Goal: Check status

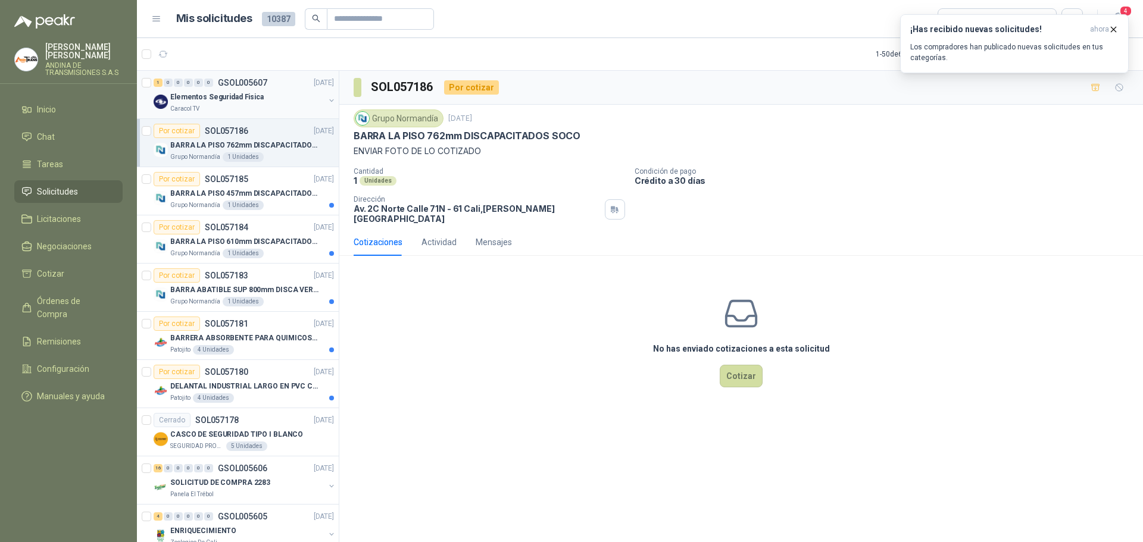
click at [239, 82] on p "GSOL005607" at bounding box center [242, 83] width 49 height 8
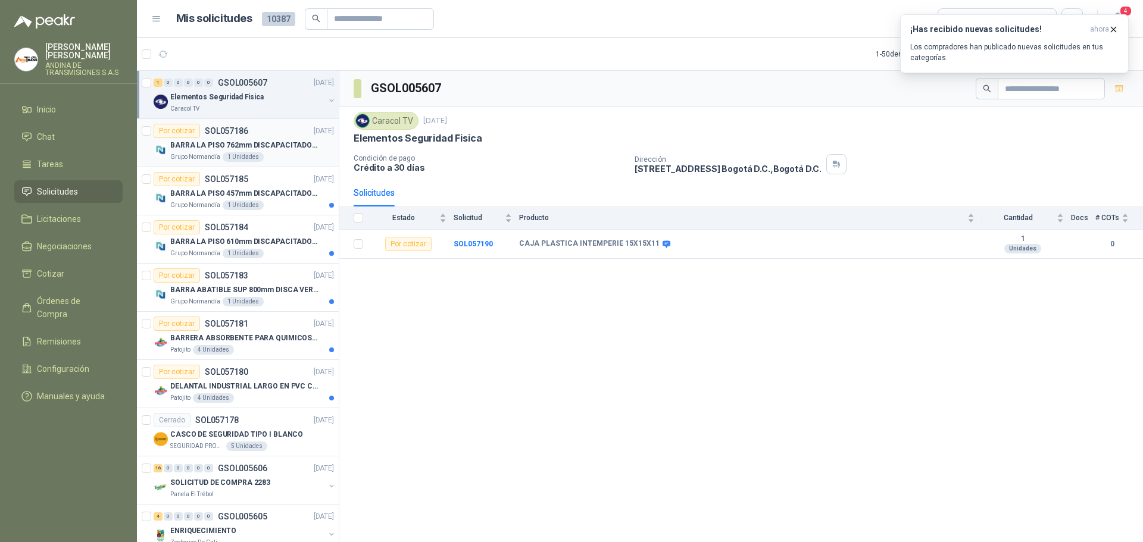
click at [220, 126] on div "Por cotizar SOL057186" at bounding box center [201, 131] width 95 height 14
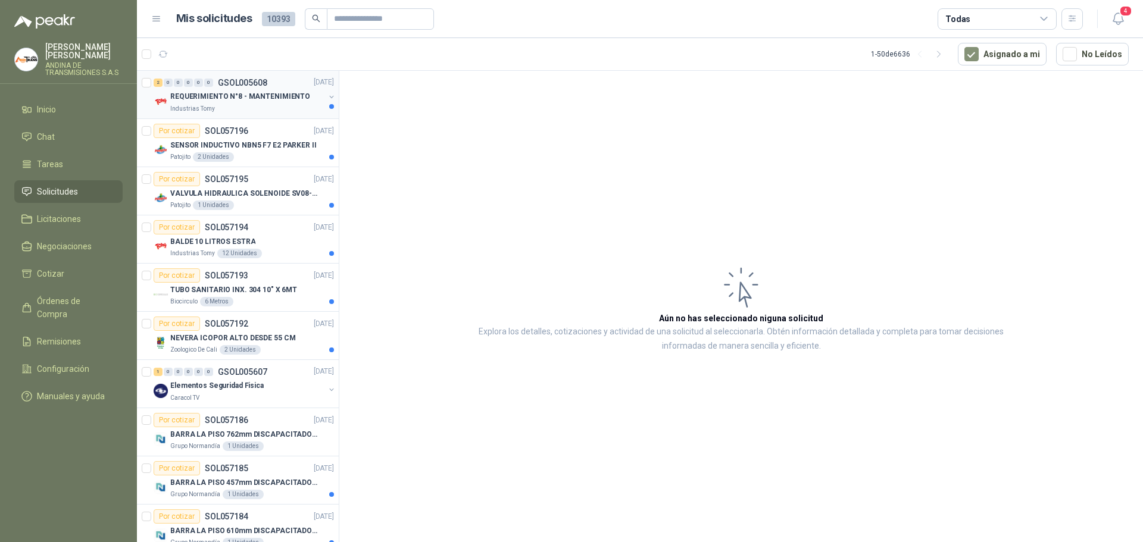
click at [228, 101] on p "REQUERIMIENTO N°8 - MANTENIMIENTO" at bounding box center [240, 97] width 140 height 11
